Goal: Contribute content

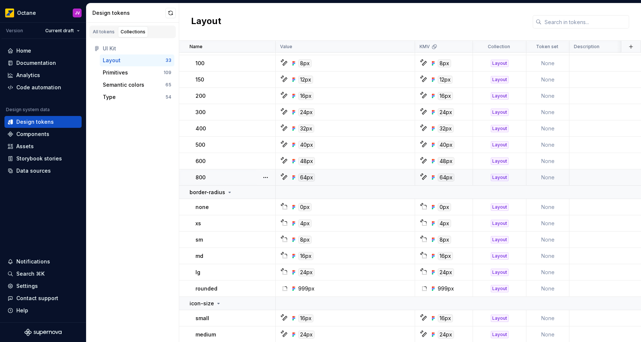
scroll to position [257, 0]
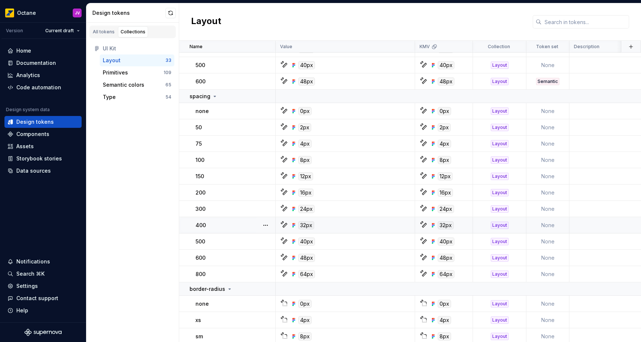
scroll to position [284, 0]
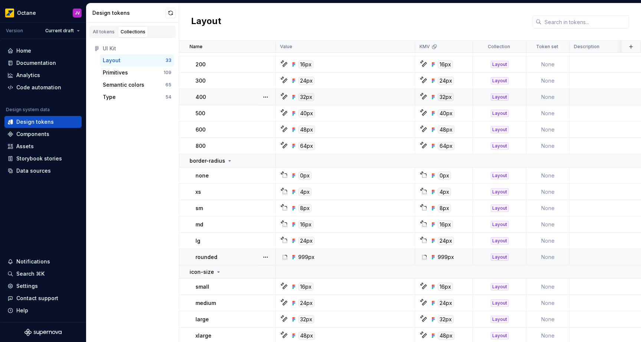
click at [209, 256] on p "rounded" at bounding box center [206, 257] width 22 height 7
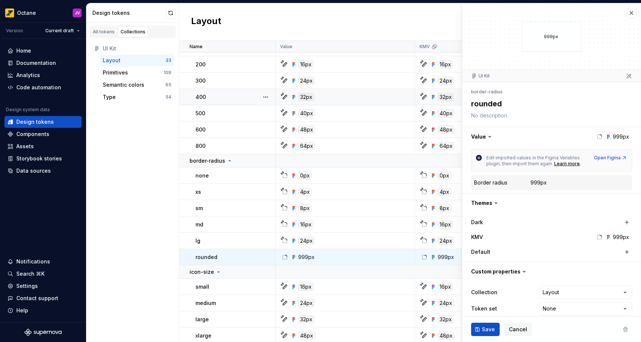
type textarea "*"
